Goal: Task Accomplishment & Management: Complete application form

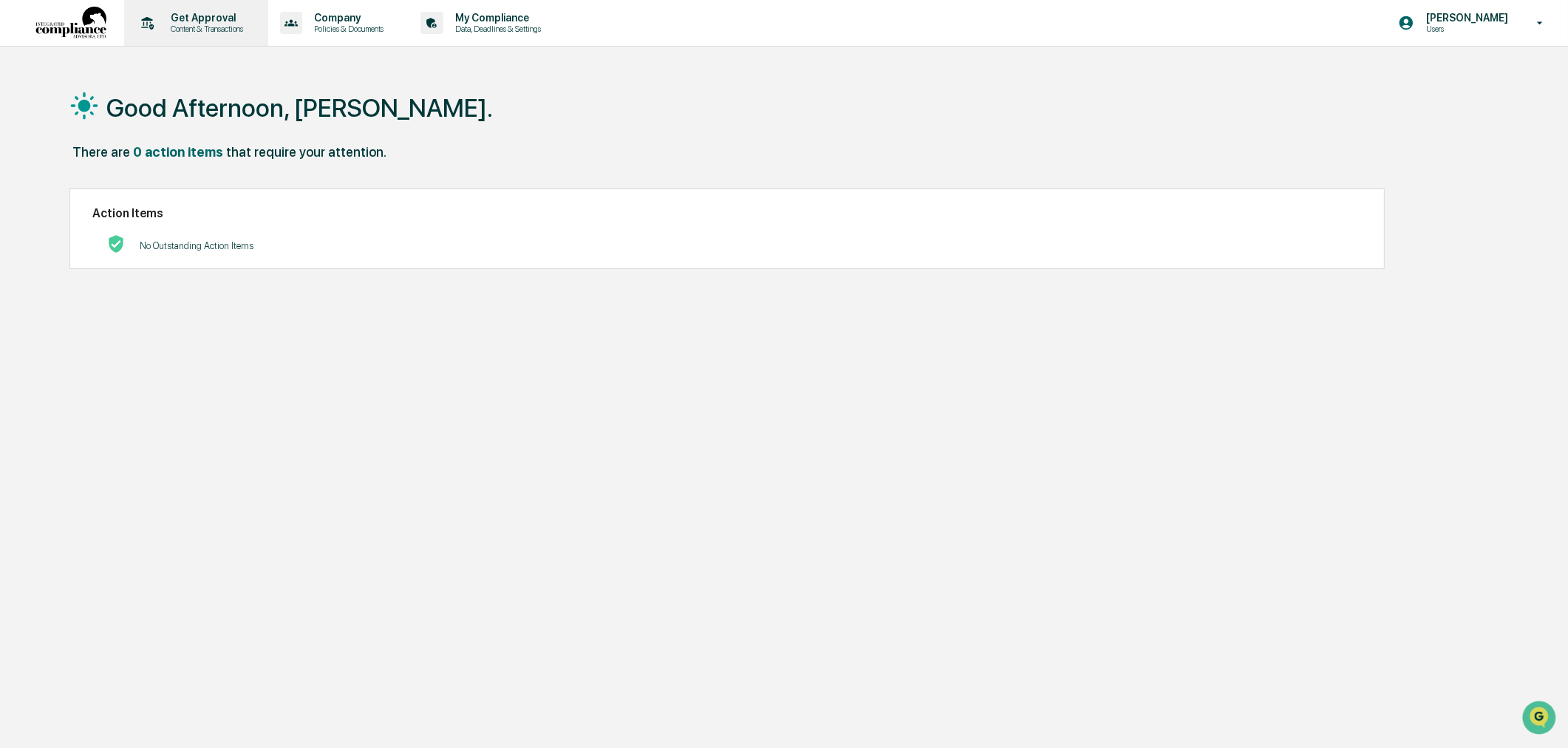
click at [232, 33] on p "Content & Transactions" at bounding box center [204, 28] width 91 height 10
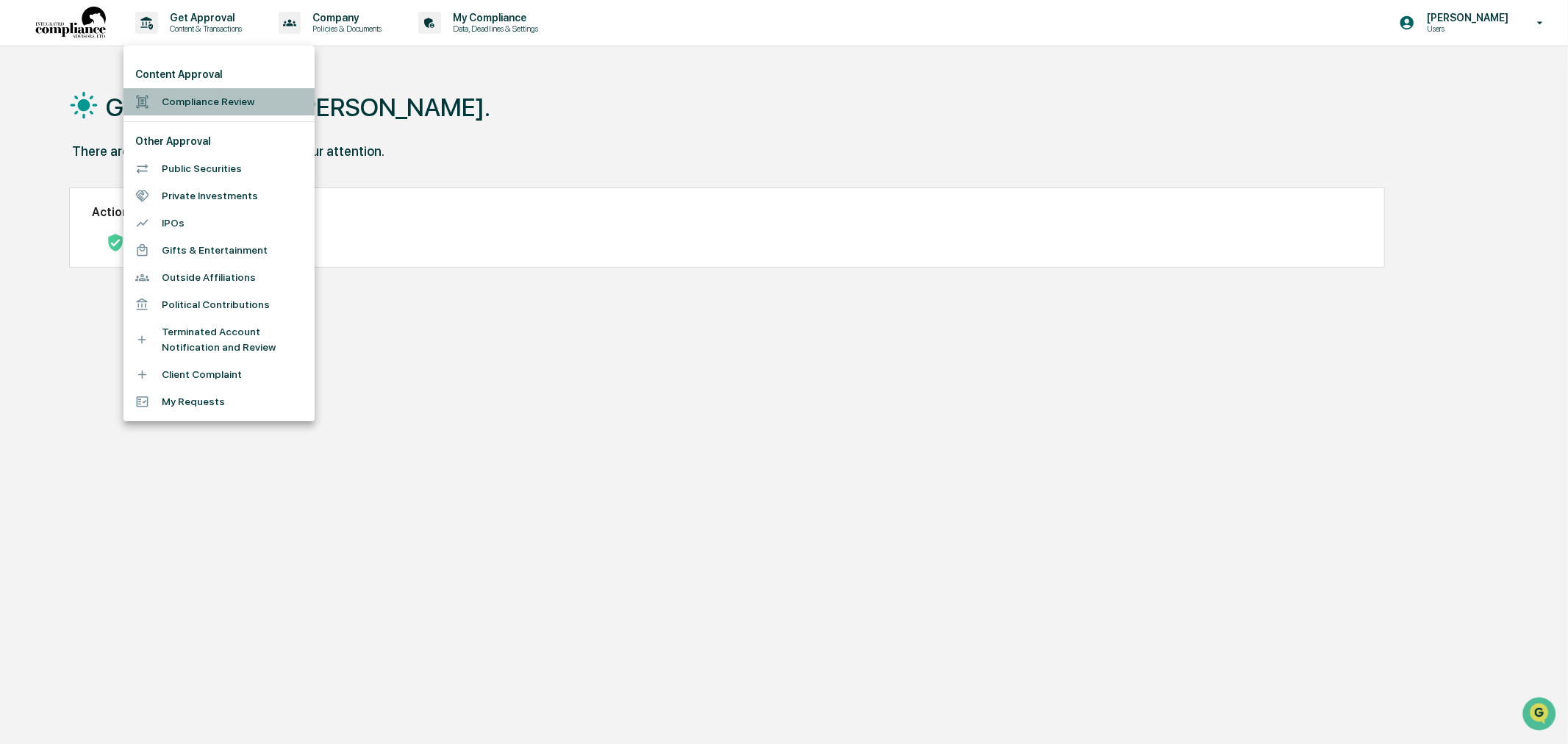
click at [200, 100] on li "Compliance Review" at bounding box center [219, 101] width 191 height 27
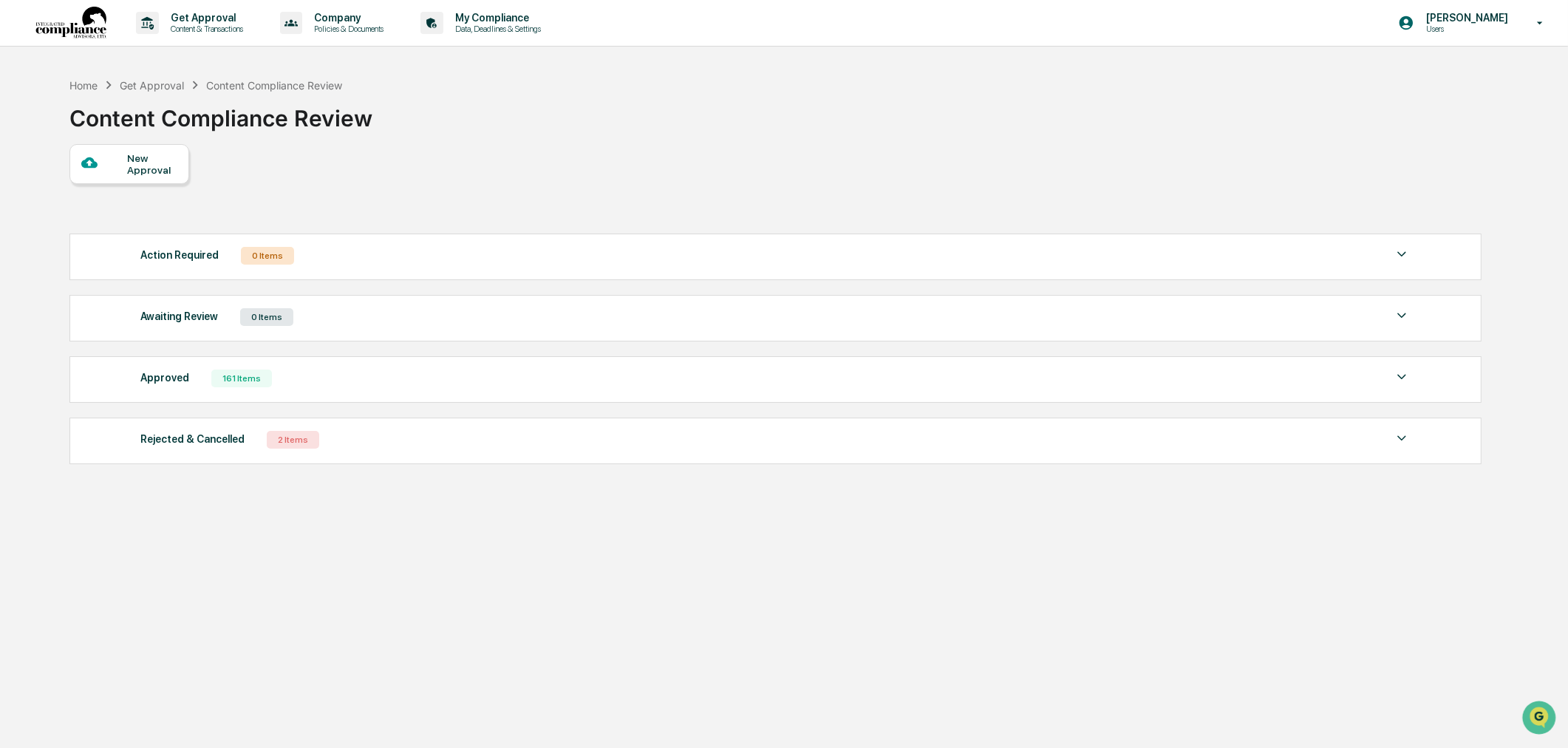
click at [177, 366] on div "Approved 161 Items File Name Review Id Created Date Requested By Compliance Own…" at bounding box center [776, 378] width 1413 height 46
click at [170, 387] on div "Approved" at bounding box center [165, 377] width 49 height 19
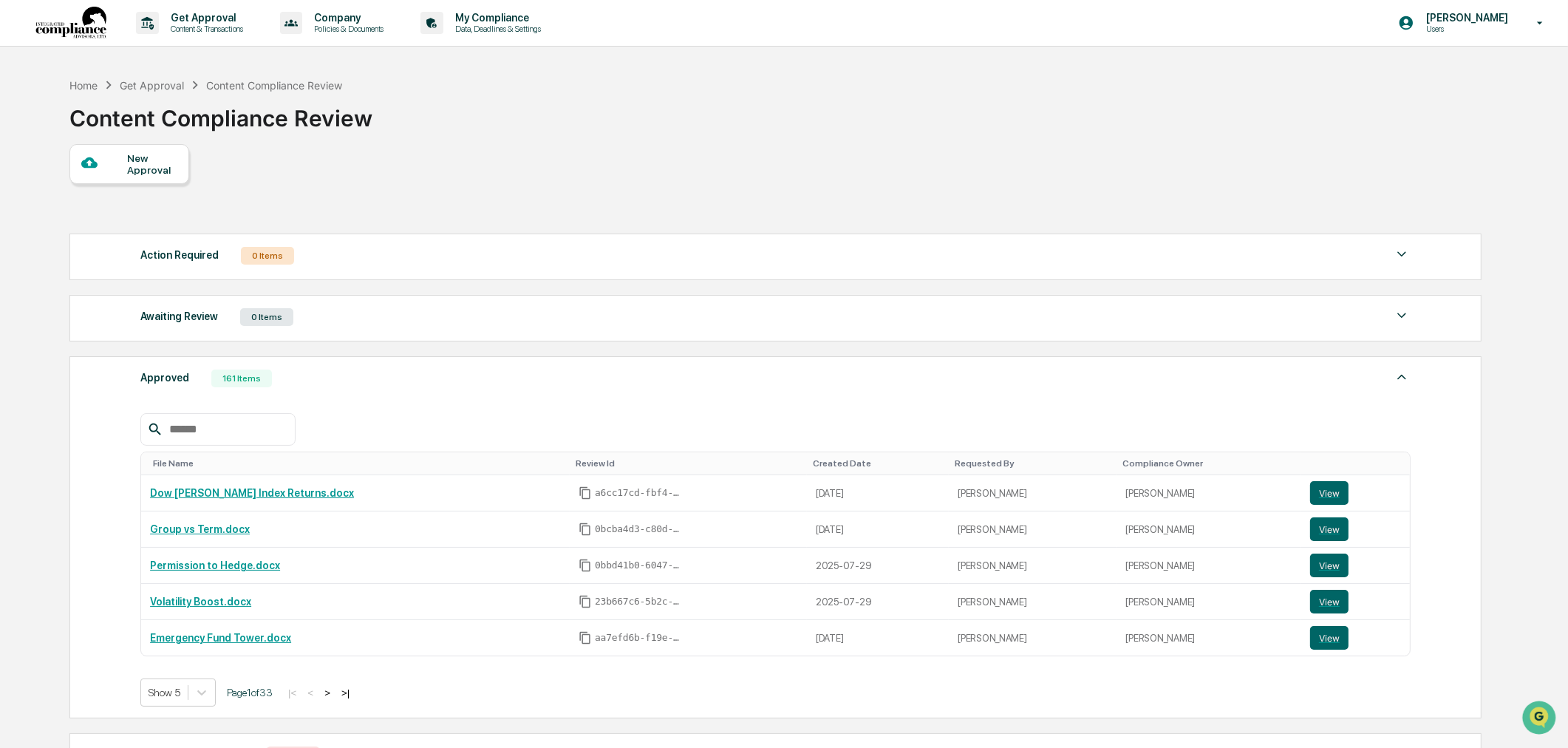
click at [138, 167] on div "New Approval" at bounding box center [152, 164] width 50 height 24
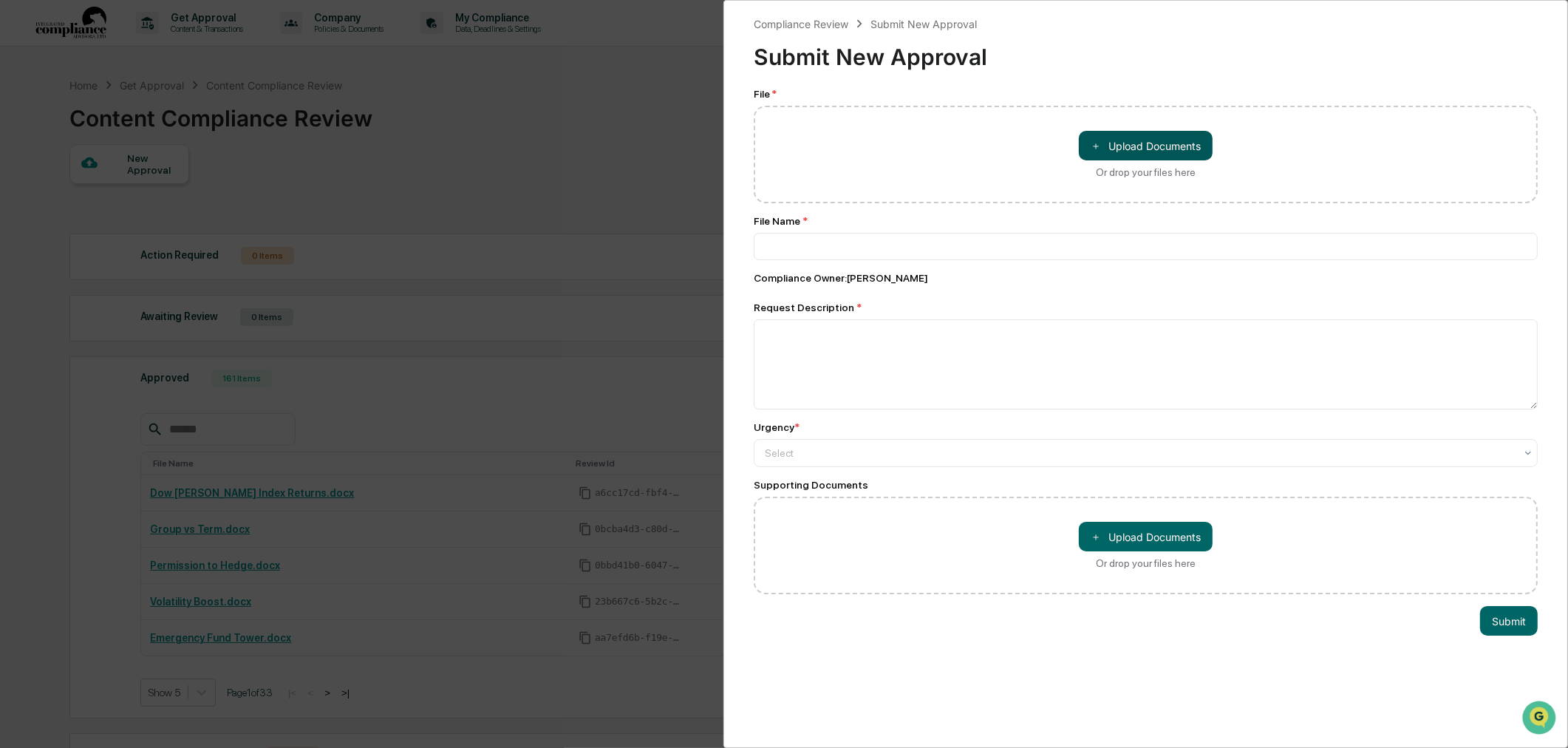
click at [1154, 143] on button "＋ Upload Documents" at bounding box center [1145, 145] width 134 height 29
type input "**********"
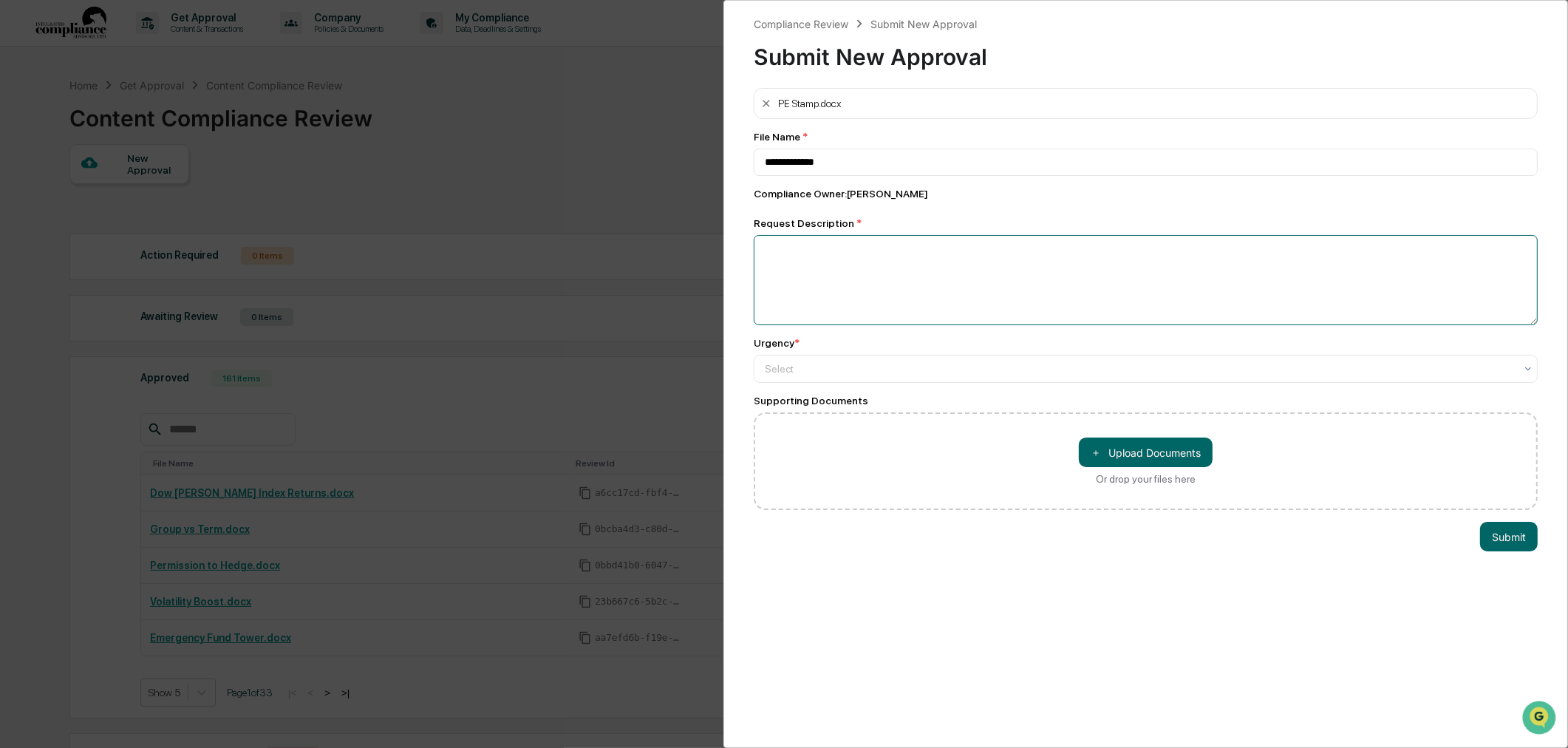
click at [887, 282] on textarea at bounding box center [1145, 280] width 784 height 90
type textarea "********"
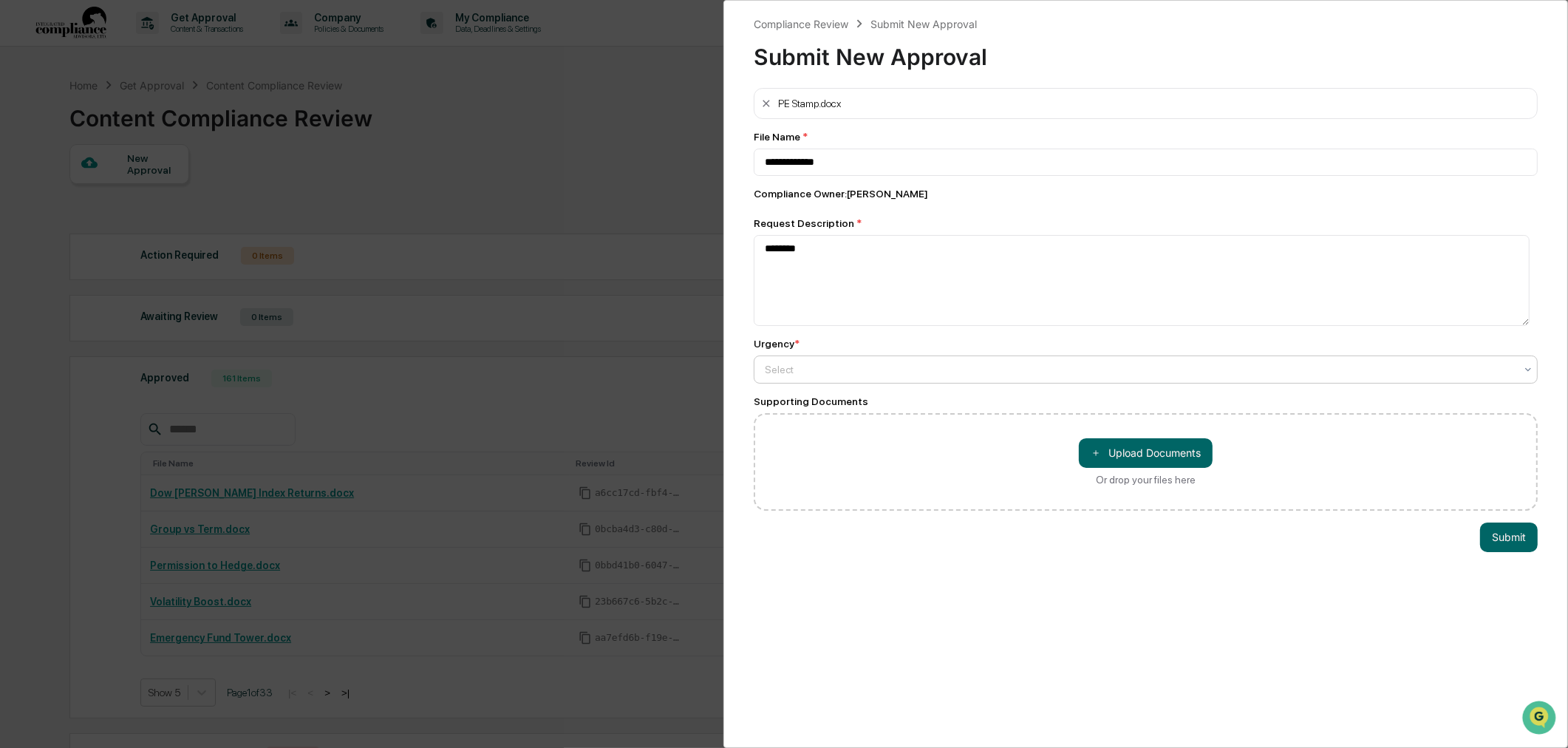
click at [865, 372] on div at bounding box center [1140, 370] width 750 height 15
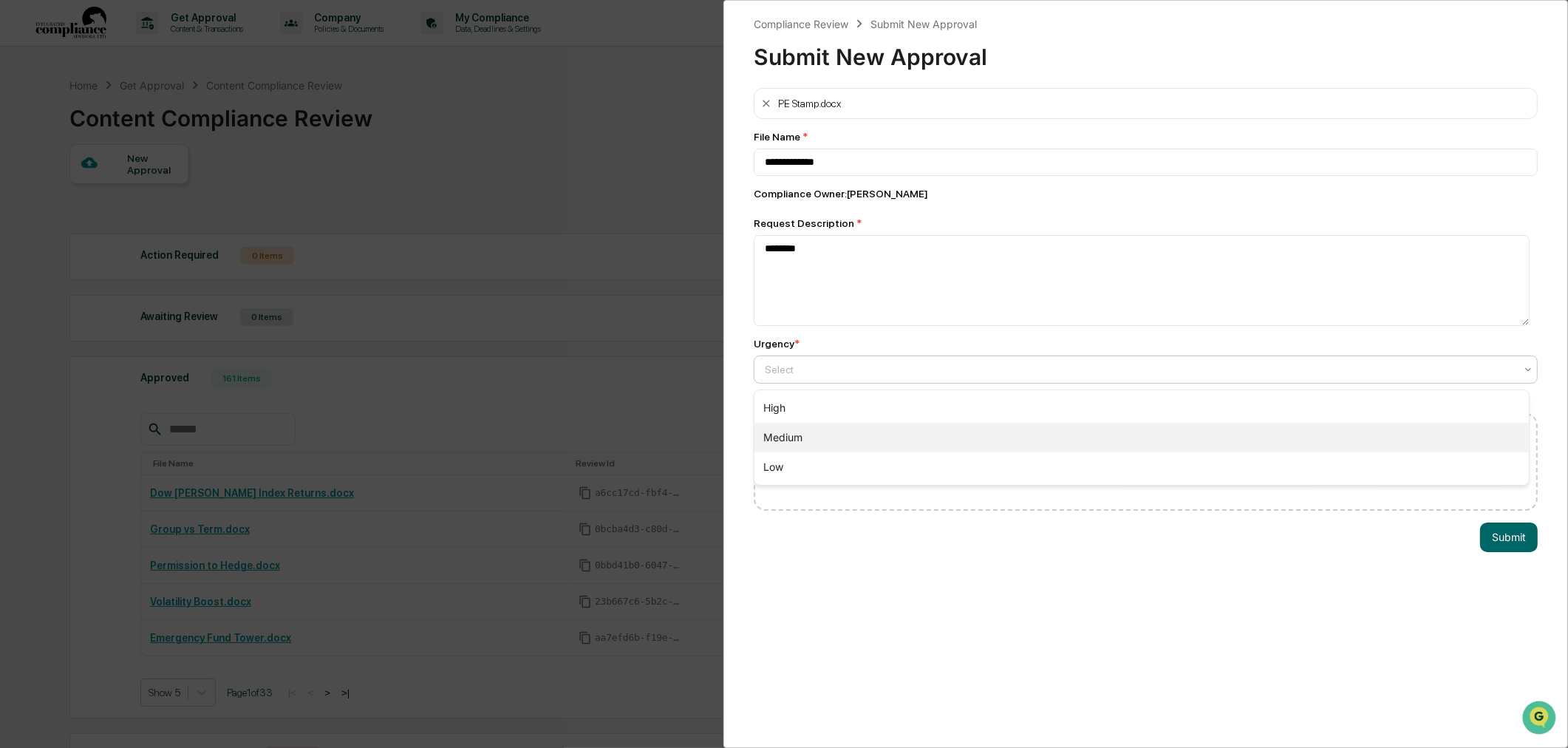
click at [842, 425] on div "Medium" at bounding box center [1142, 437] width 775 height 29
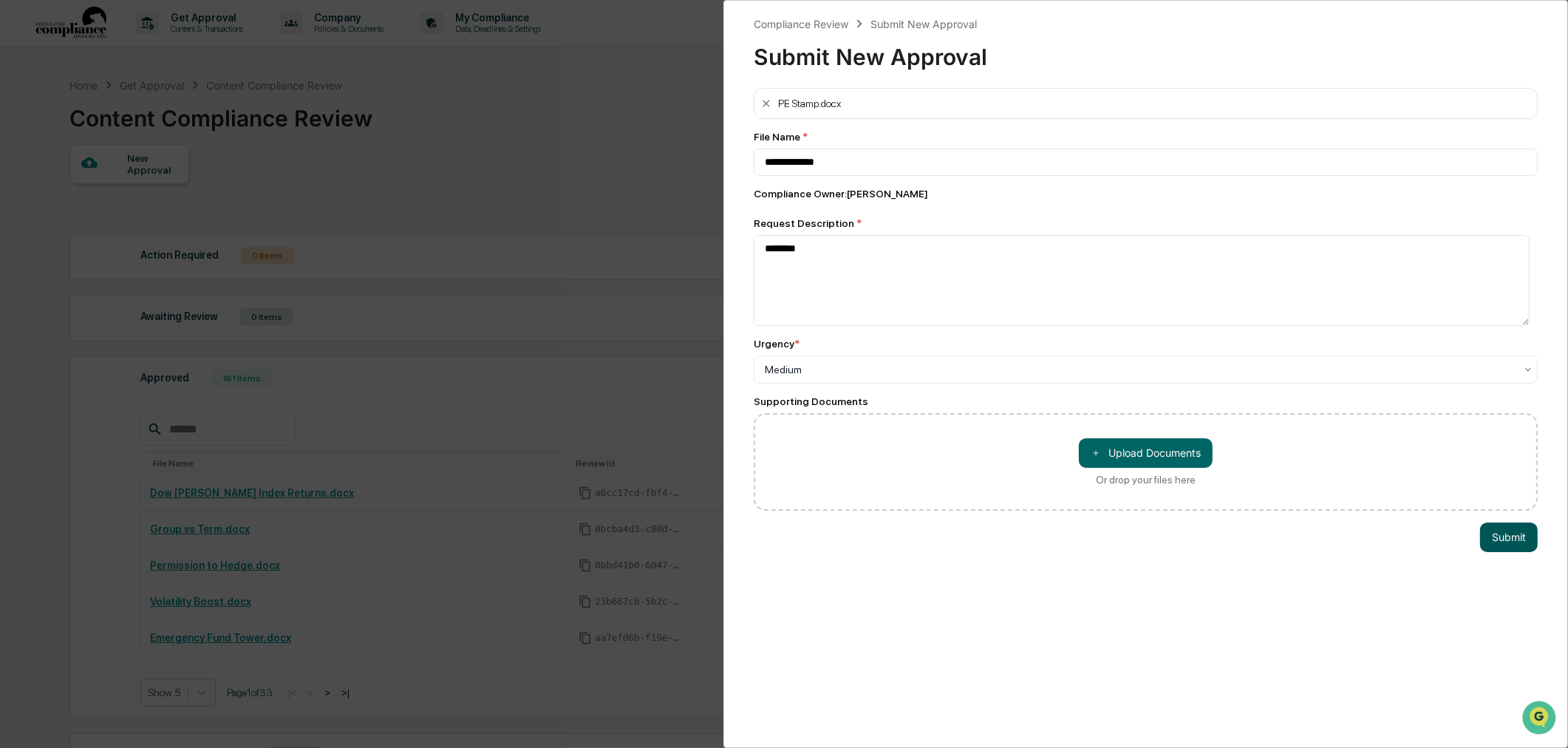
click at [1491, 538] on button "Submit" at bounding box center [1509, 536] width 57 height 29
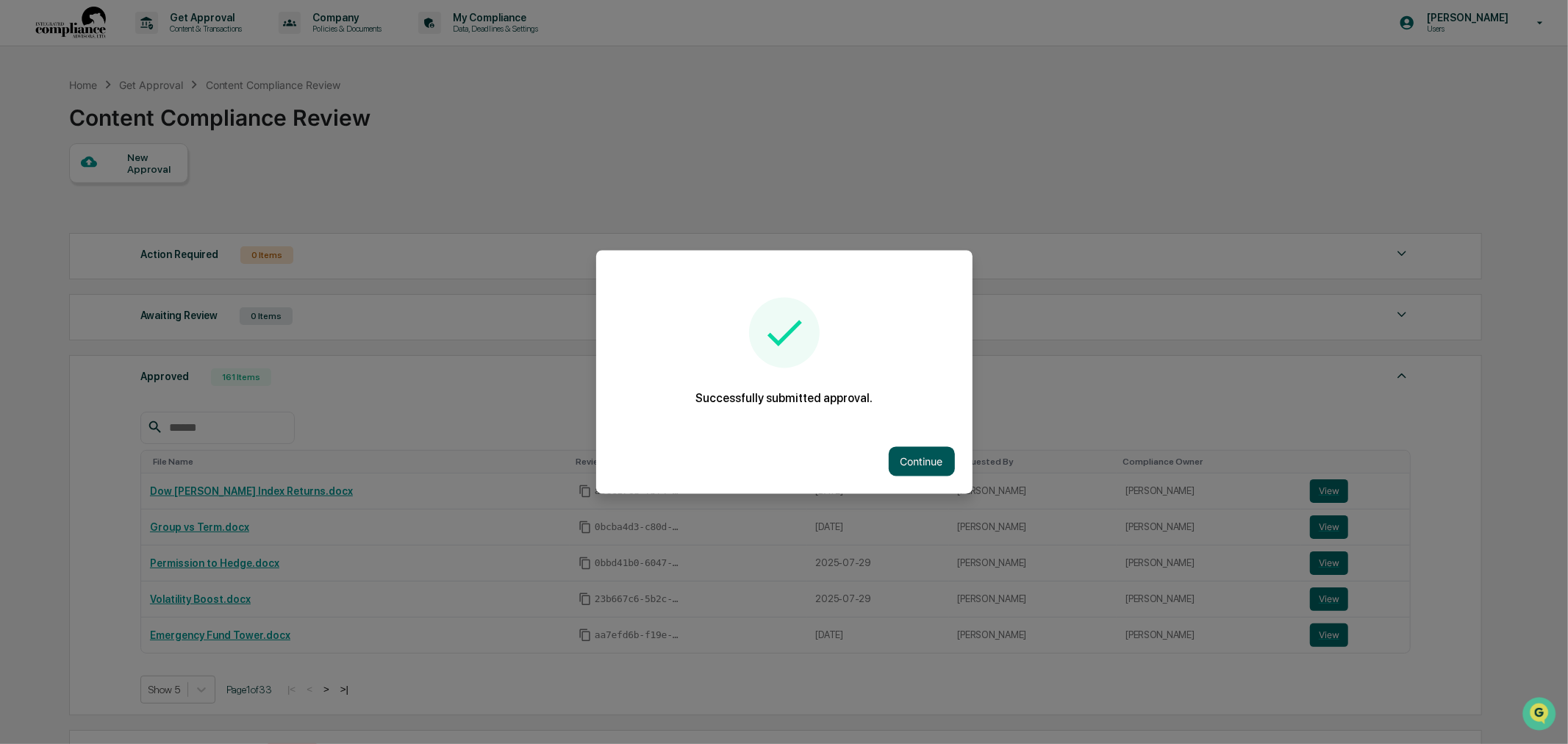
click at [897, 471] on button "Continue" at bounding box center [921, 460] width 66 height 29
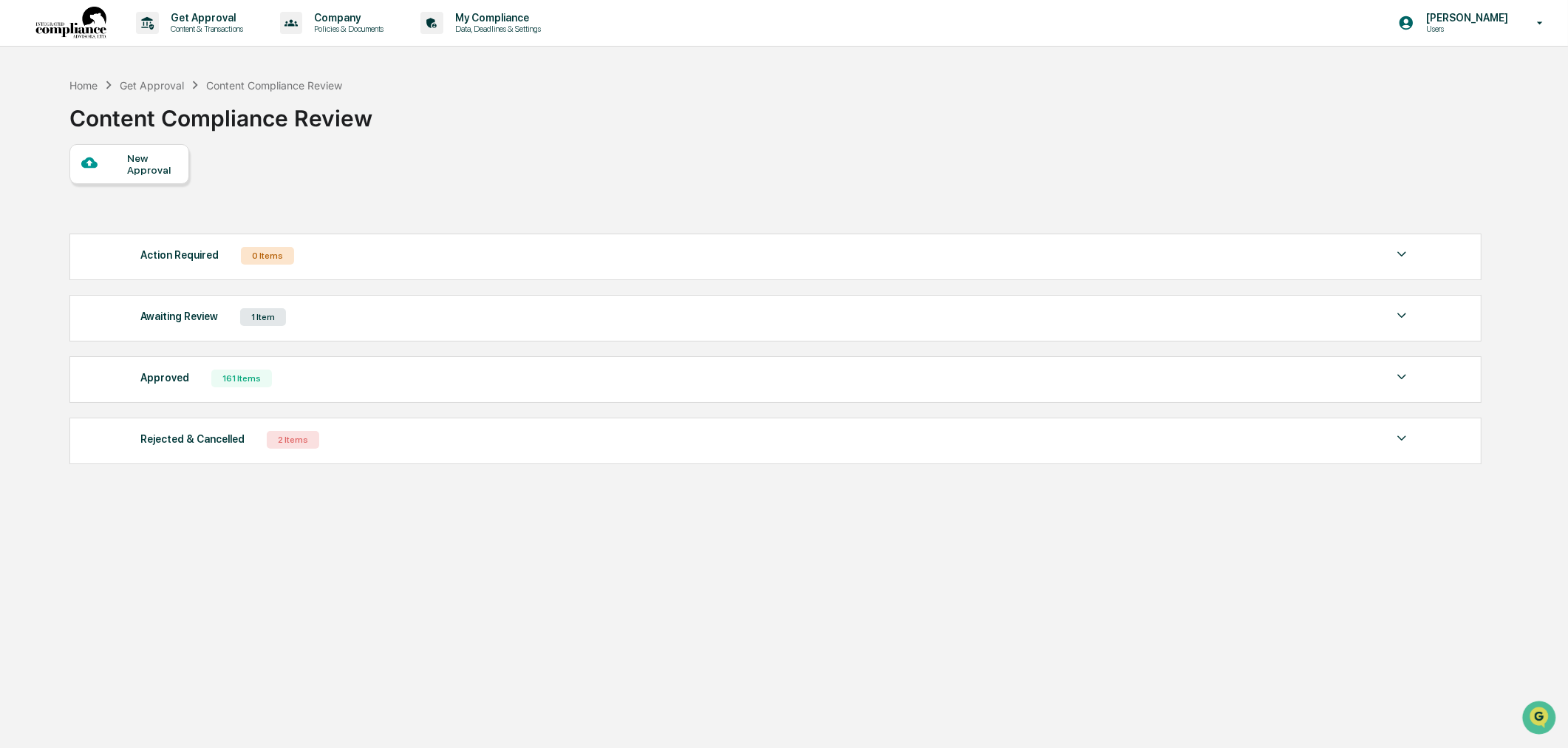
click at [155, 164] on div "New Approval" at bounding box center [152, 164] width 50 height 24
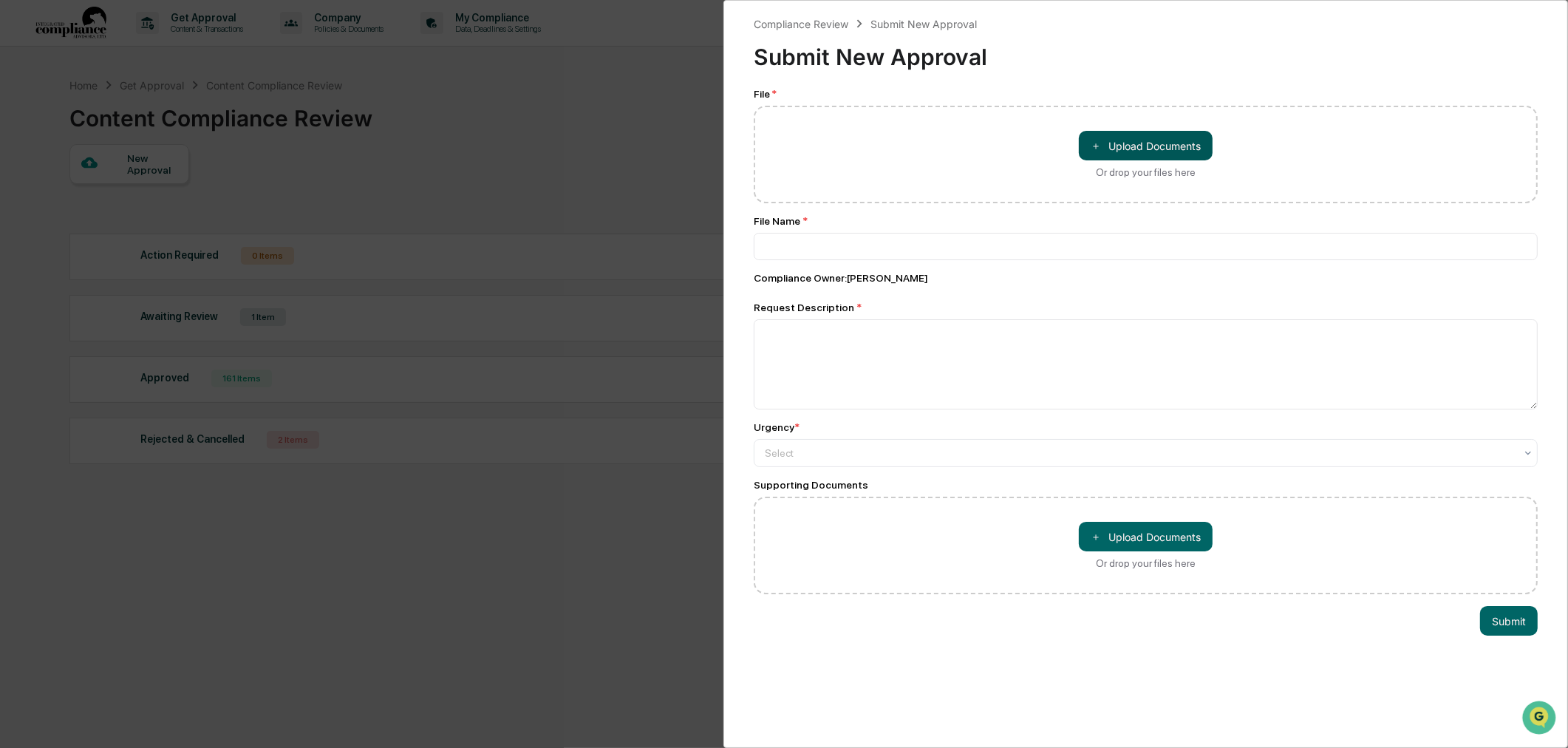
click at [1105, 145] on button "＋ Upload Documents" at bounding box center [1145, 145] width 134 height 29
type input "**********"
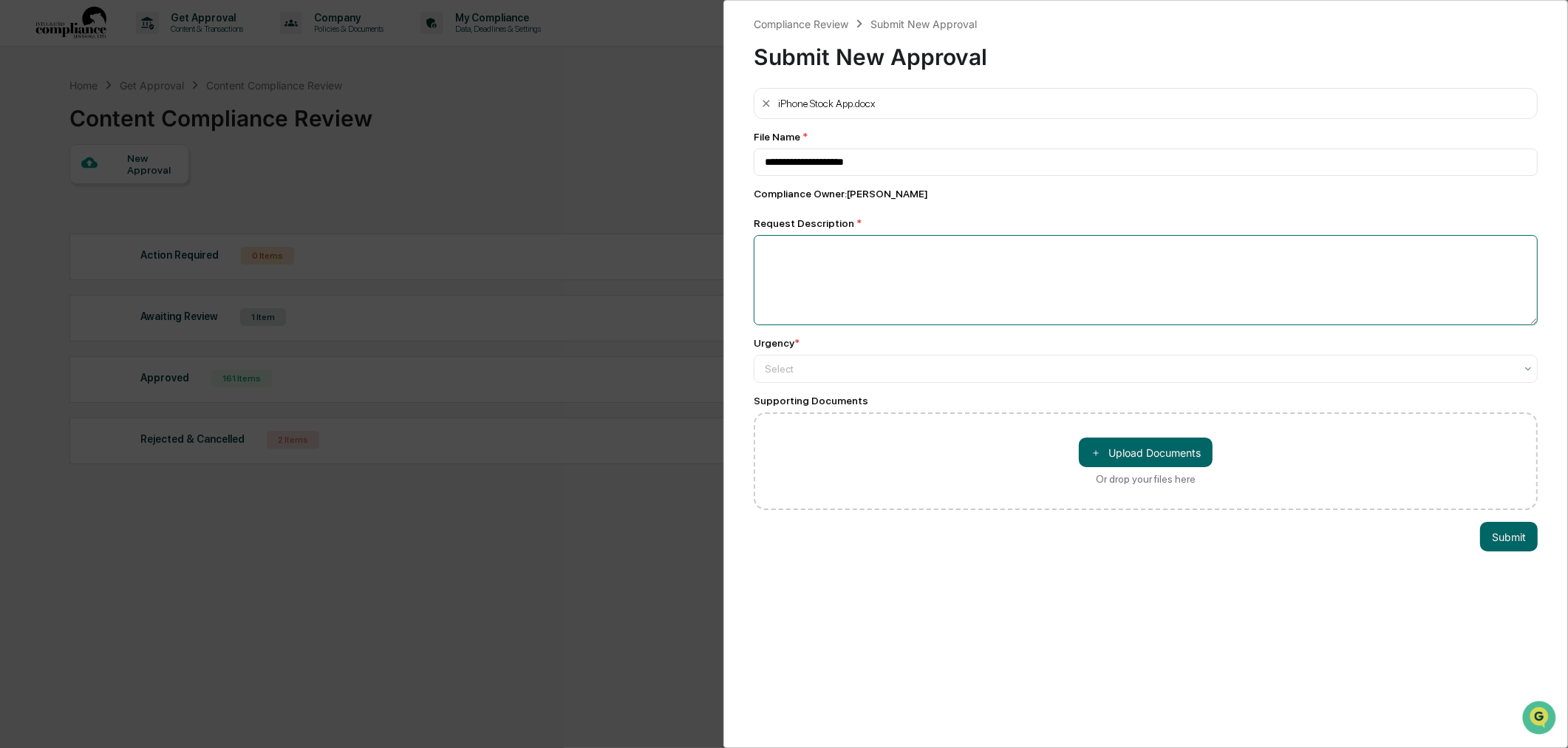
click at [858, 291] on textarea at bounding box center [1145, 280] width 784 height 90
type textarea "********"
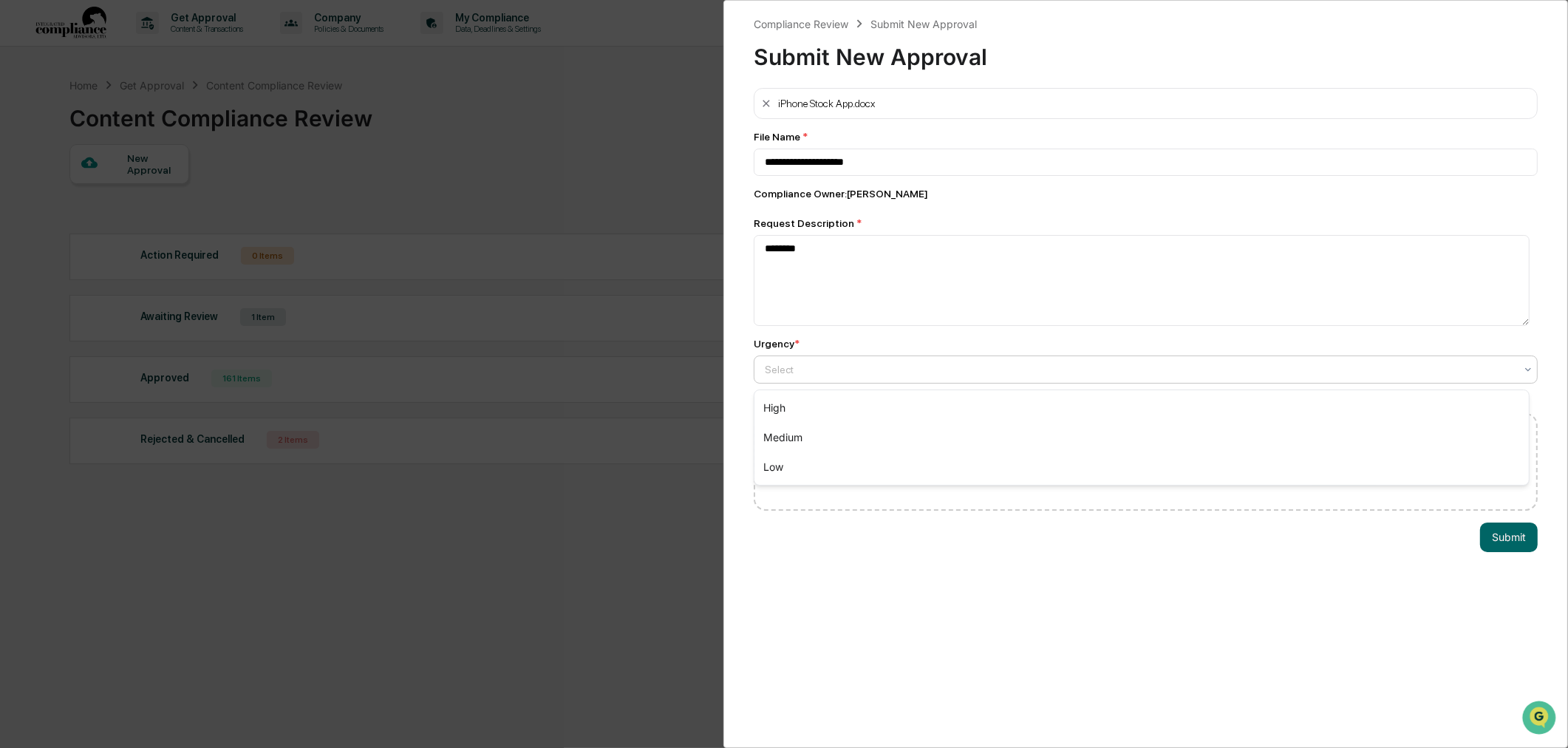
click at [851, 373] on div at bounding box center [1140, 370] width 750 height 15
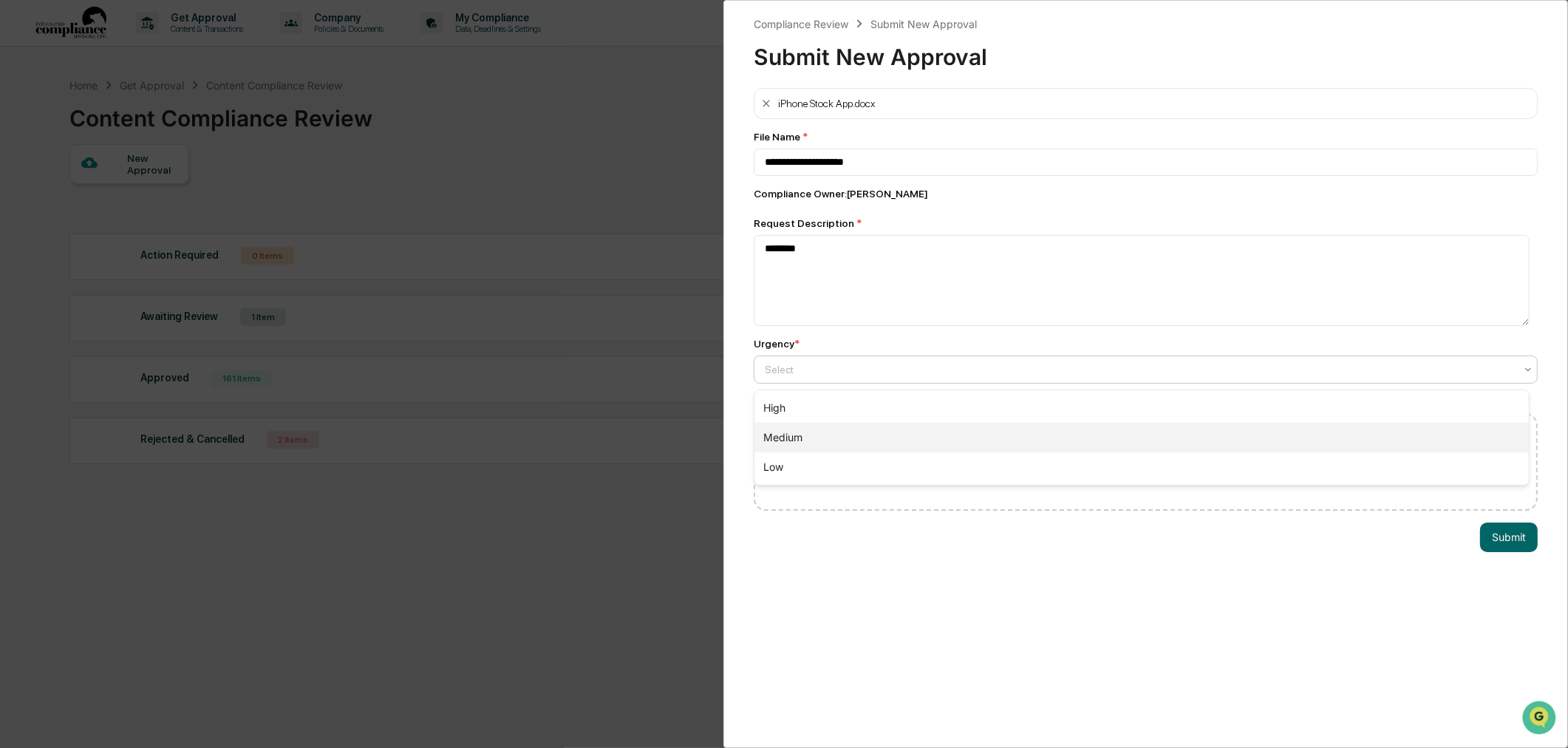
click at [840, 428] on div "Medium" at bounding box center [1142, 437] width 775 height 29
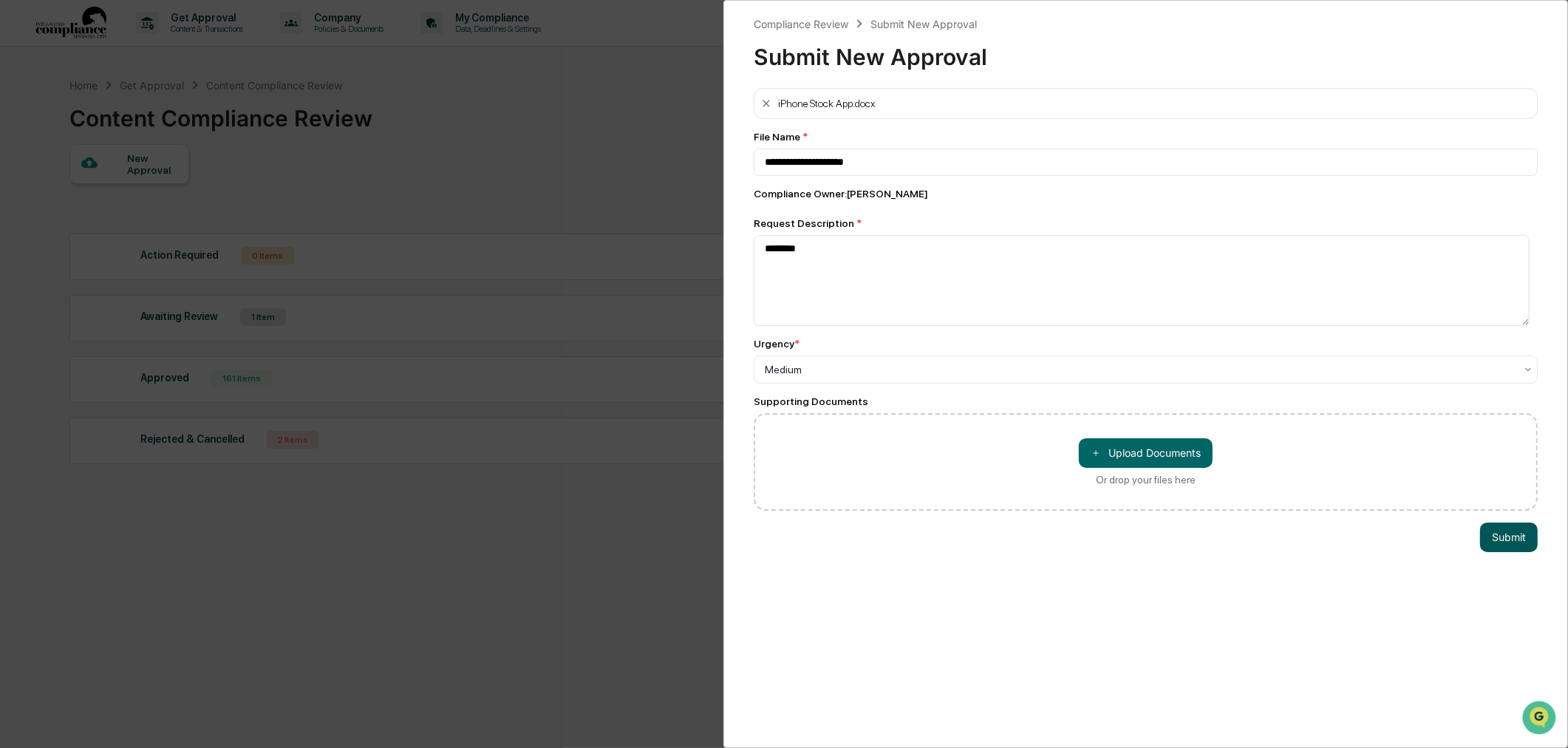
click at [1508, 545] on button "Submit" at bounding box center [1509, 536] width 57 height 29
